Goal: Check status: Check status

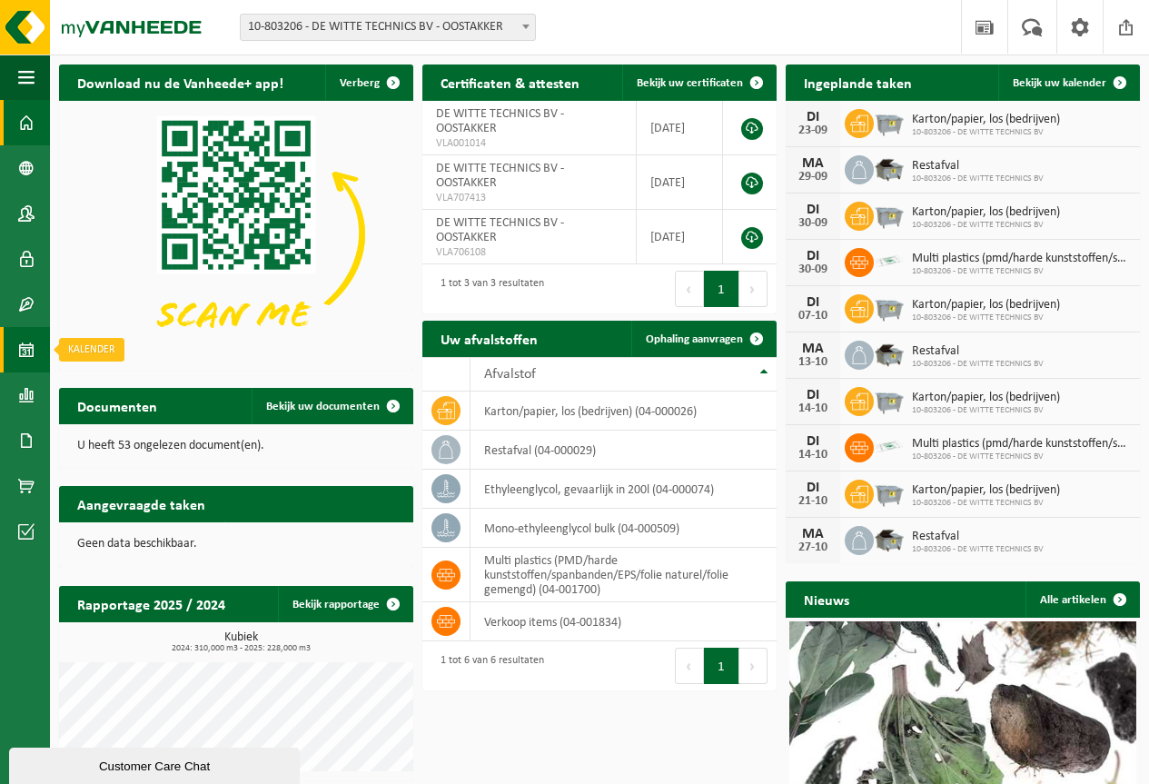
click at [25, 350] on span at bounding box center [26, 349] width 16 height 45
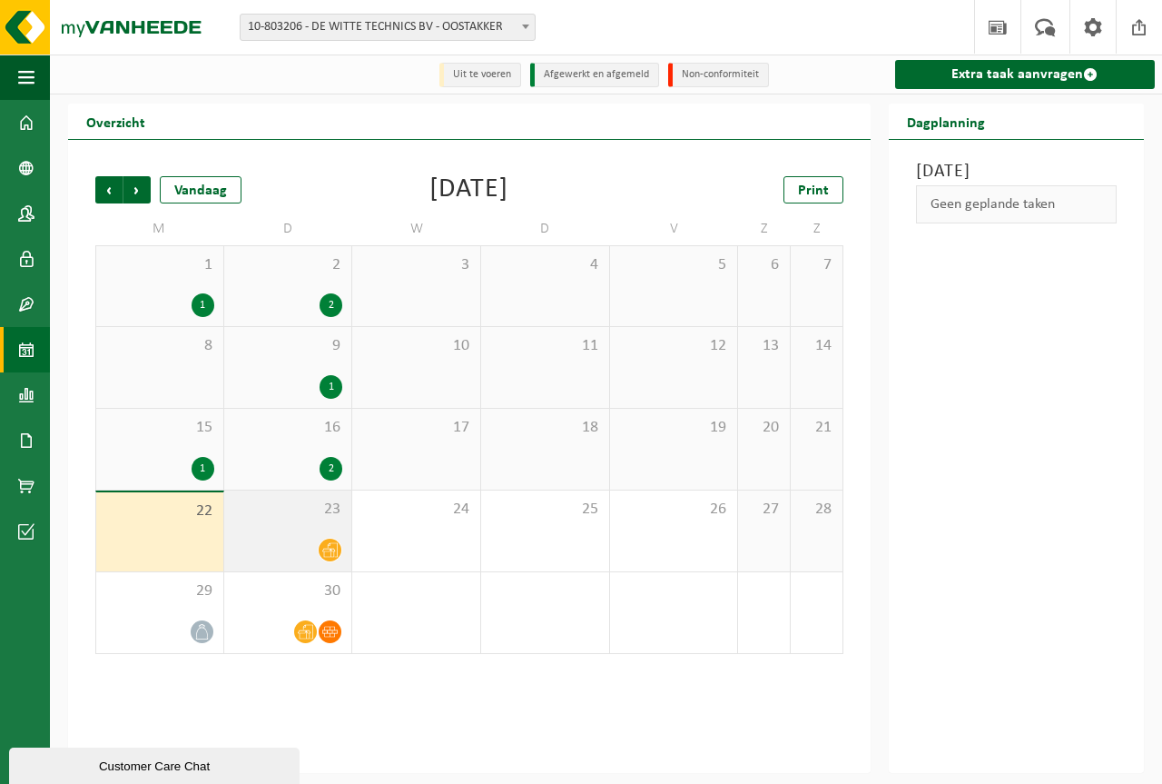
click at [331, 549] on icon at bounding box center [329, 549] width 15 height 15
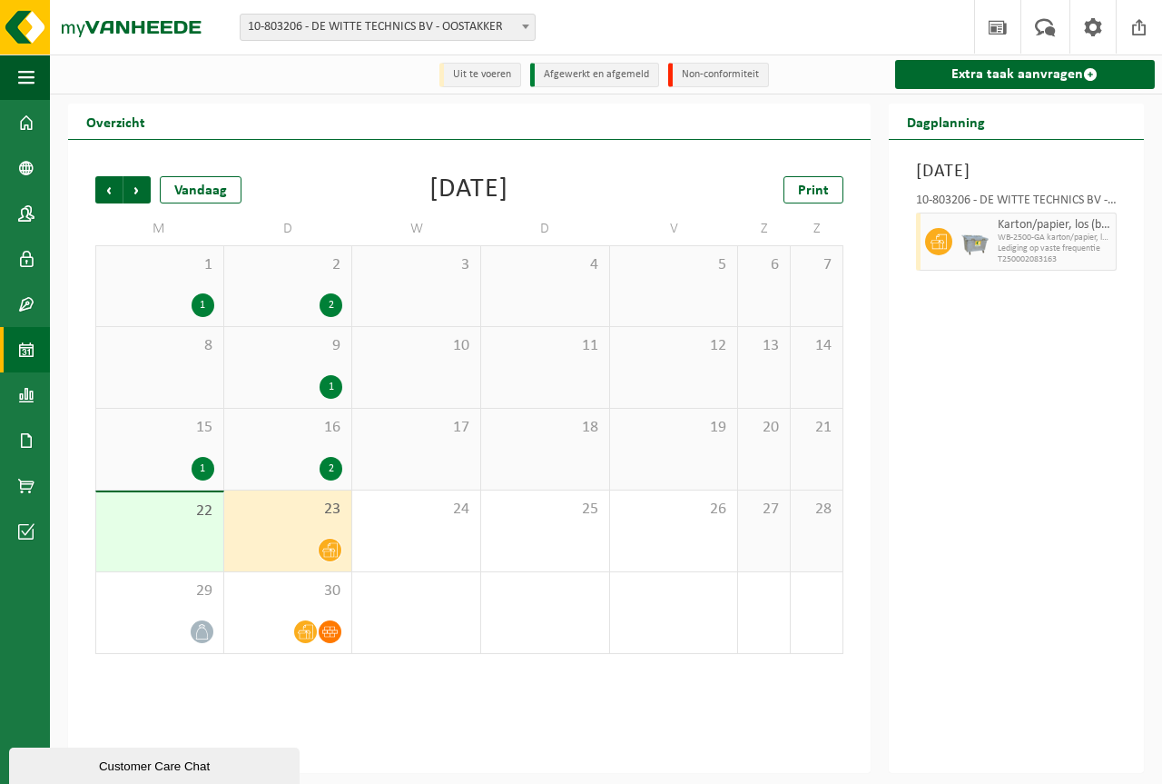
click at [574, 712] on div "Vorige Volgende Vandaag [DATE] Print M D W D V Z Z 1 1 2 2 3 4 5 6 7 8 9 1 10 1…" at bounding box center [469, 456] width 803 height 633
click at [341, 627] on div at bounding box center [330, 631] width 25 height 25
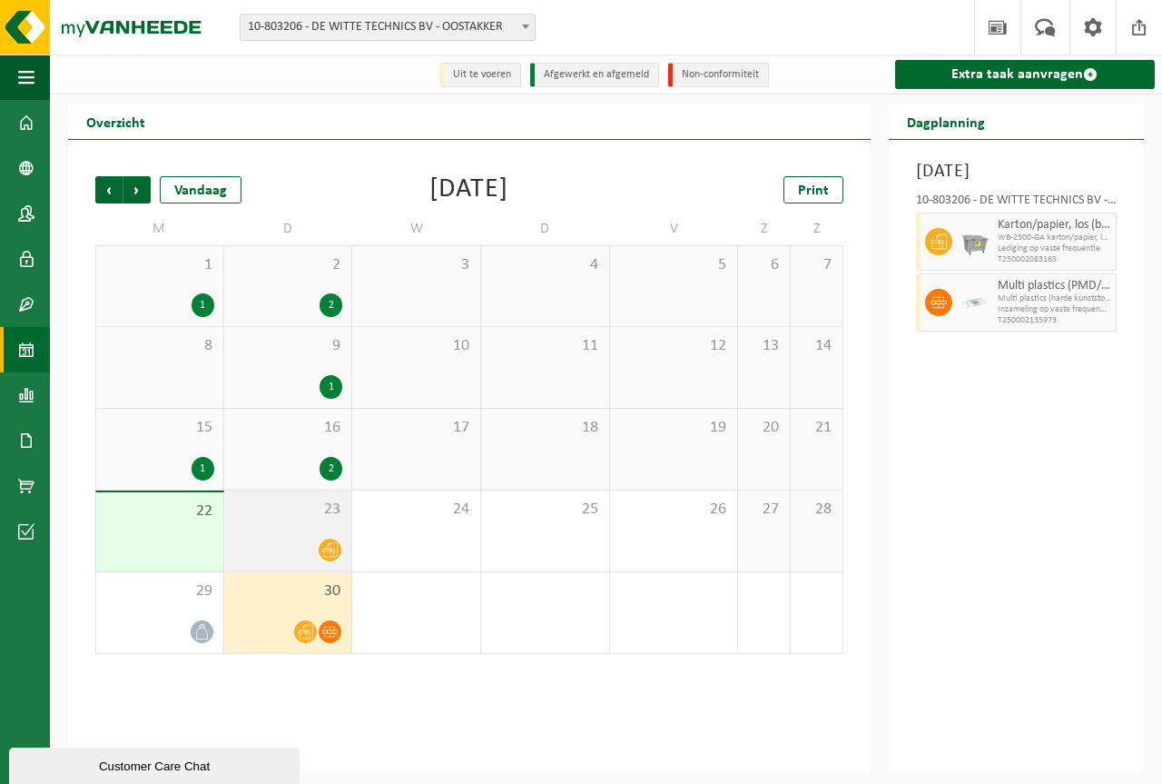
click at [331, 535] on div "23" at bounding box center [288, 530] width 128 height 81
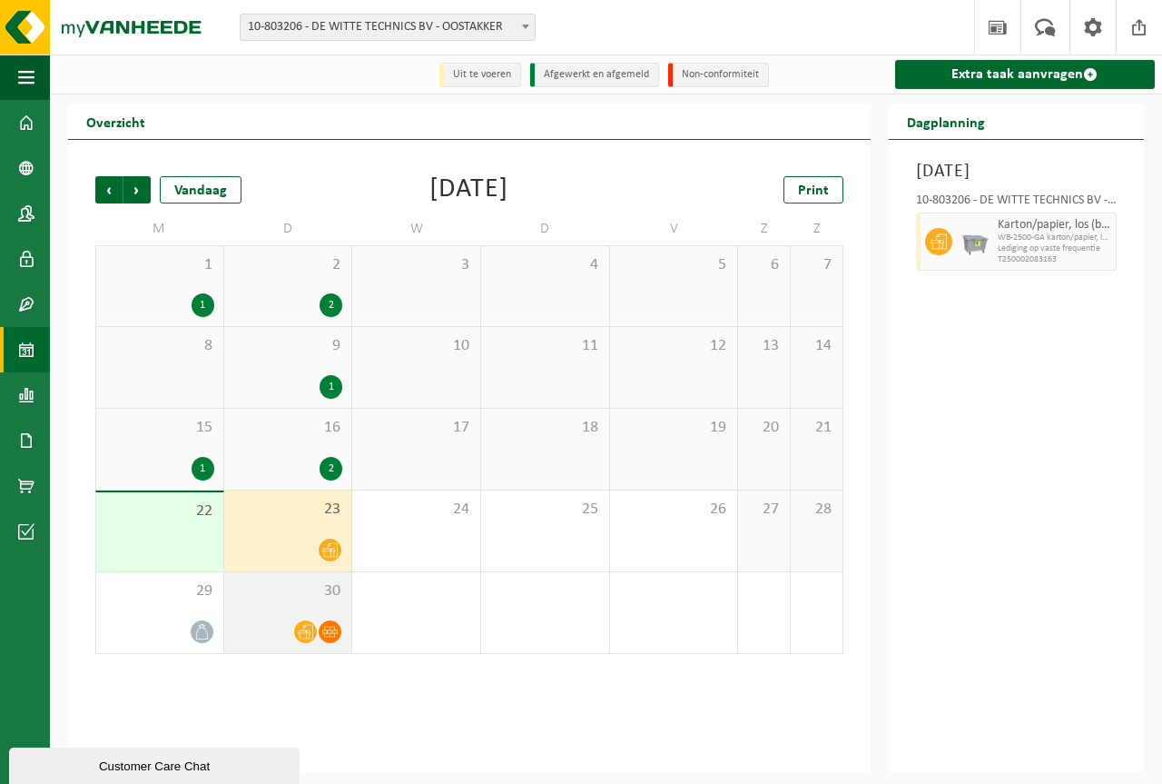
click at [329, 639] on icon at bounding box center [329, 631] width 15 height 15
